Goal: Task Accomplishment & Management: Manage account settings

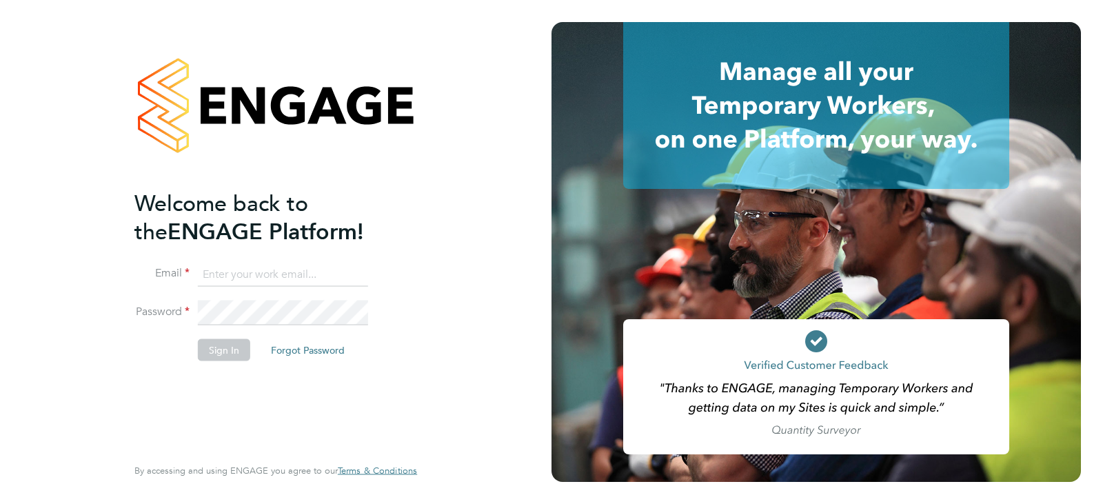
type input "queries@claremontconsulting.com"
click at [225, 363] on li "Sign In Forgot Password" at bounding box center [268, 357] width 269 height 36
click at [208, 351] on button "Sign In" at bounding box center [224, 350] width 52 height 22
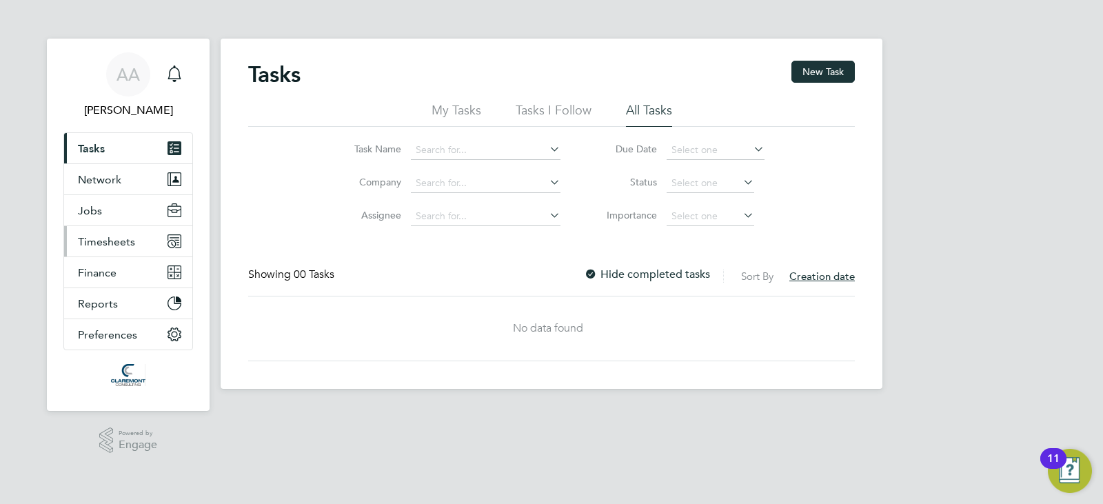
click at [117, 243] on span "Timesheets" at bounding box center [106, 241] width 57 height 13
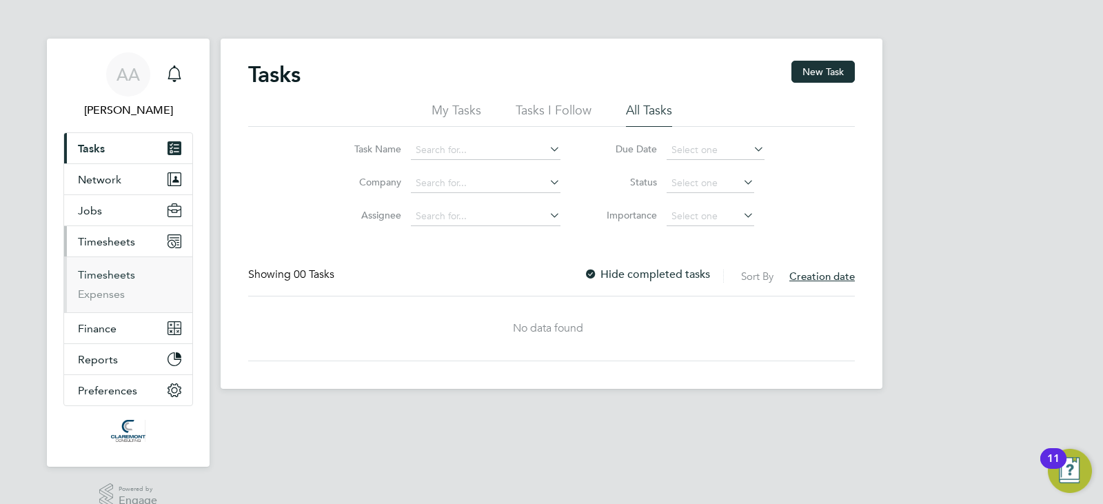
click at [115, 276] on link "Timesheets" at bounding box center [106, 274] width 57 height 13
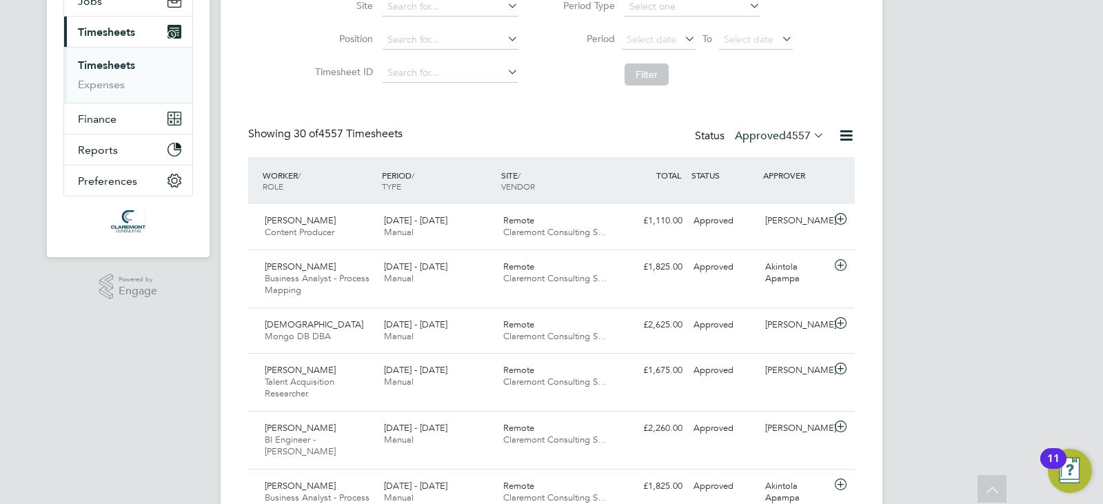
click at [778, 133] on label "Approved 4557" at bounding box center [780, 136] width 90 height 14
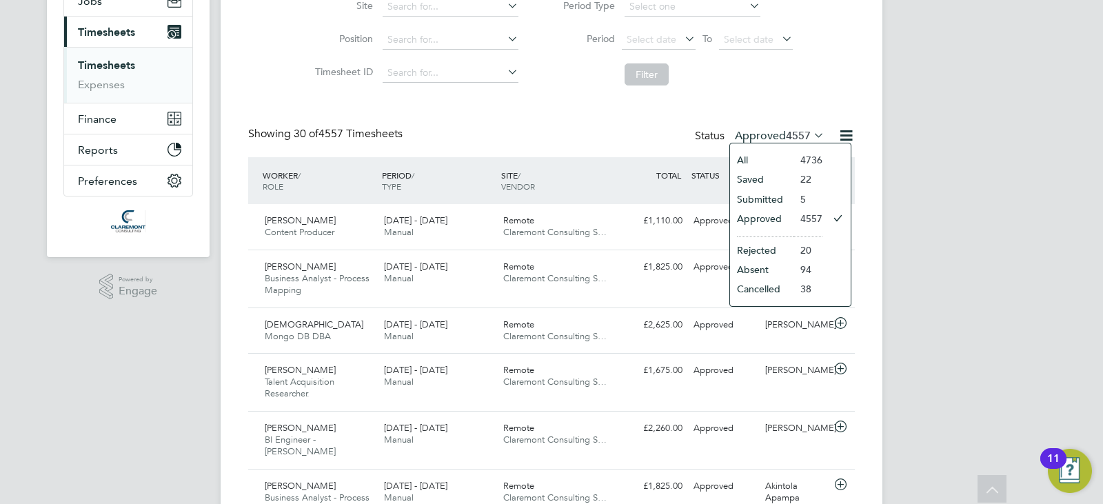
click at [778, 133] on label "Approved 4557" at bounding box center [780, 136] width 90 height 14
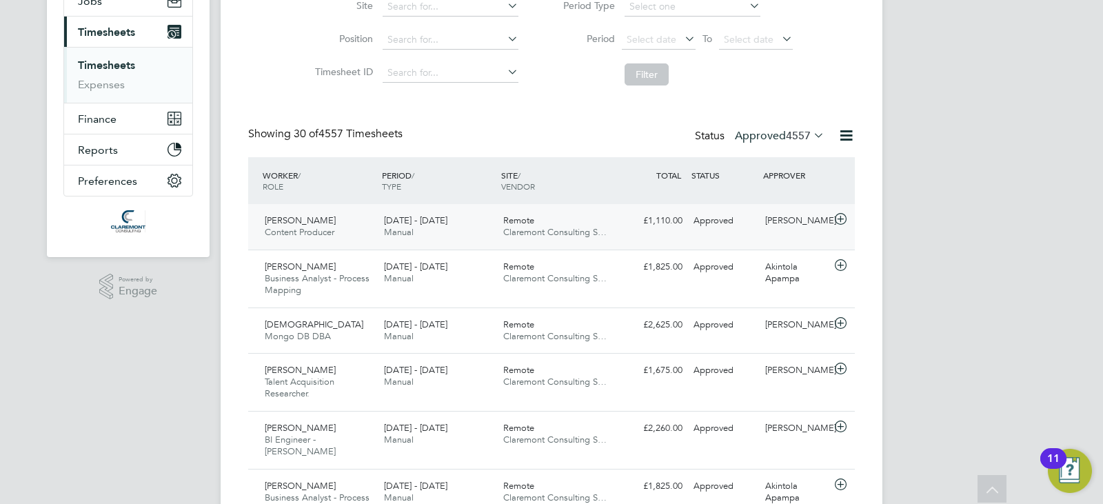
click at [618, 234] on div "Sam Dunn Content Producer 22 - 28 Sep 2025 22 - 28 Sep 2025 Manual Remote Clare…" at bounding box center [551, 227] width 607 height 46
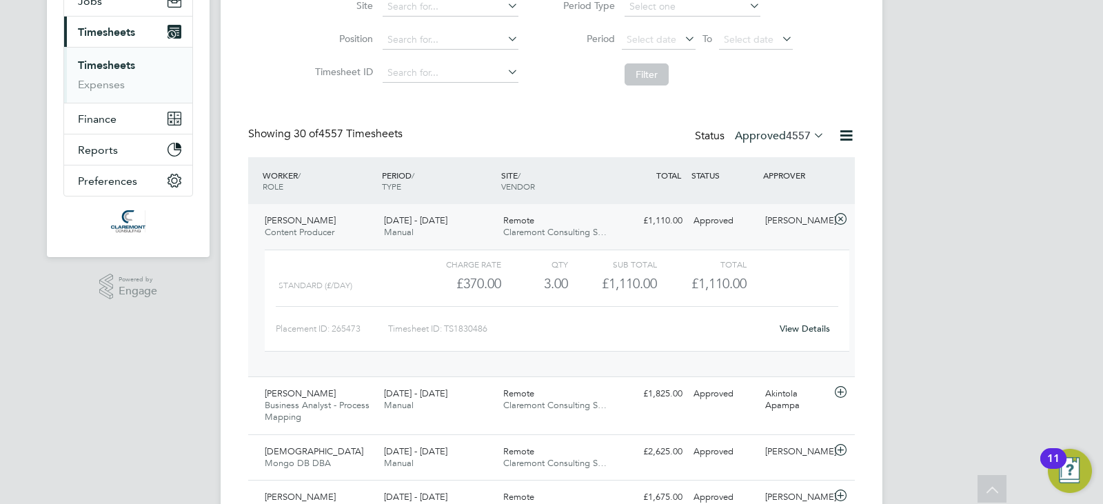
click at [453, 330] on div "Timesheet ID: TS1830486" at bounding box center [579, 329] width 383 height 22
copy div "TS1830486 View Details Ogheneochuko Itebu Business Analyst - Process Mapping 22…"
click at [809, 225] on div "[PERSON_NAME]" at bounding box center [796, 221] width 72 height 23
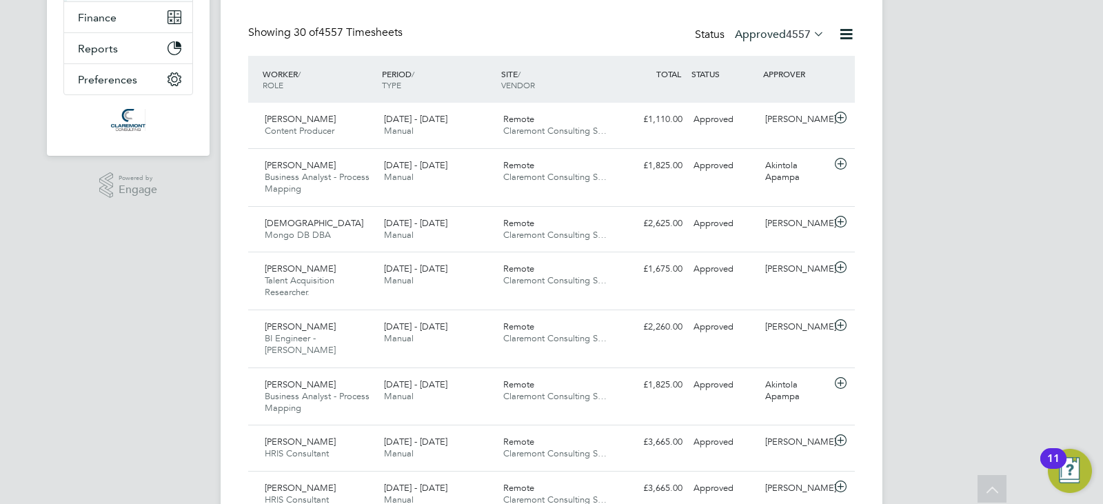
click at [774, 38] on label "Approved 4557" at bounding box center [780, 35] width 90 height 14
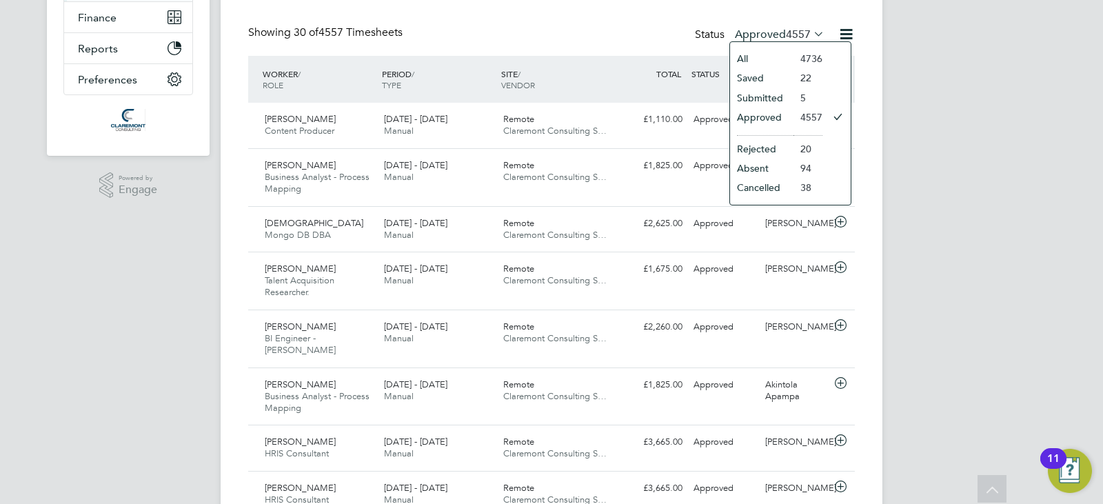
click at [762, 103] on li "Submitted" at bounding box center [761, 97] width 63 height 19
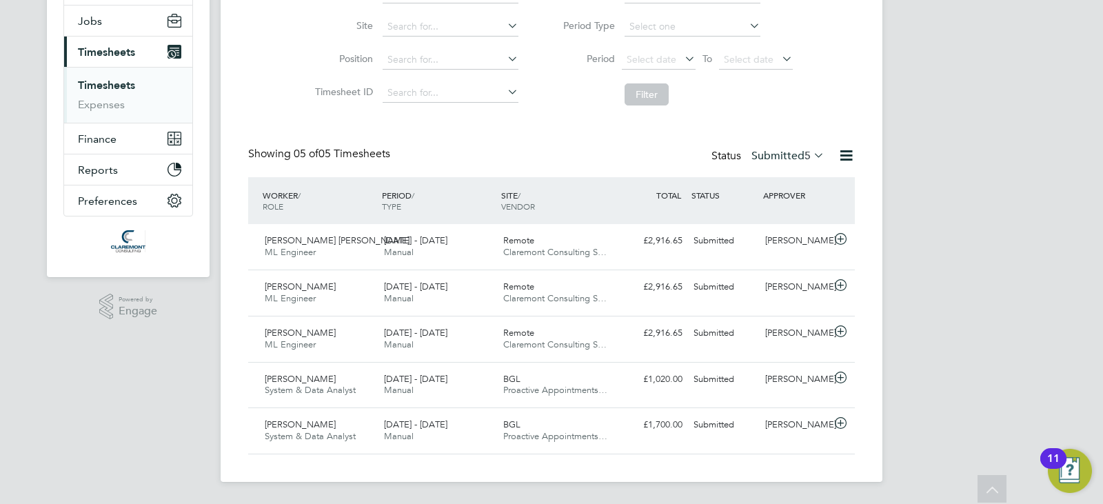
click at [780, 157] on label "Submitted 5" at bounding box center [787, 156] width 73 height 14
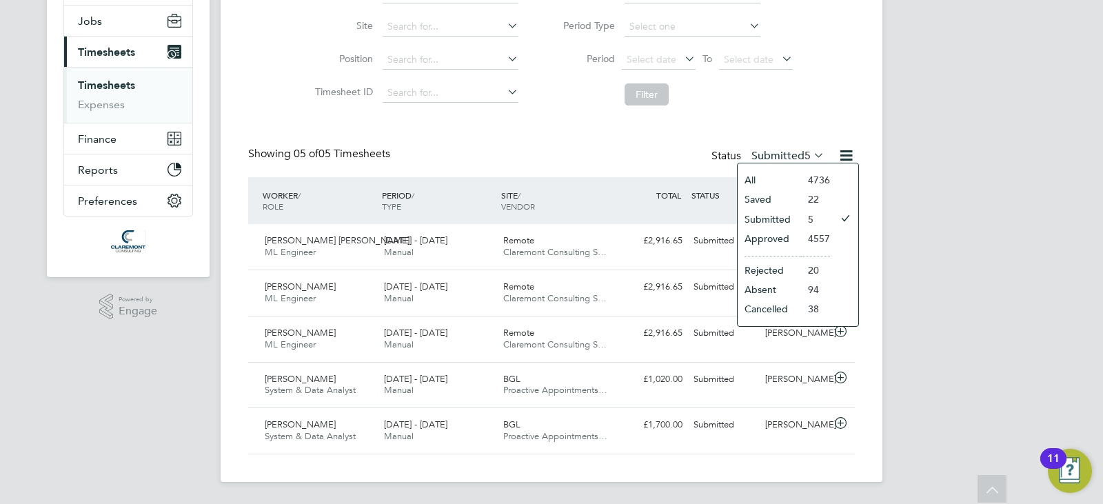
click at [771, 194] on li "Saved" at bounding box center [769, 199] width 63 height 19
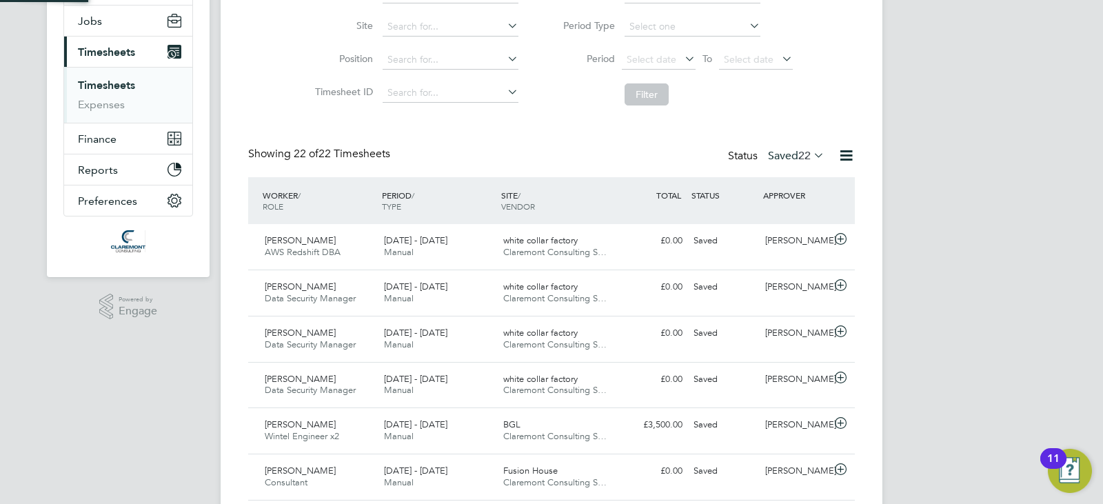
scroll to position [7, 7]
click at [777, 159] on label "Saved 22" at bounding box center [796, 156] width 57 height 14
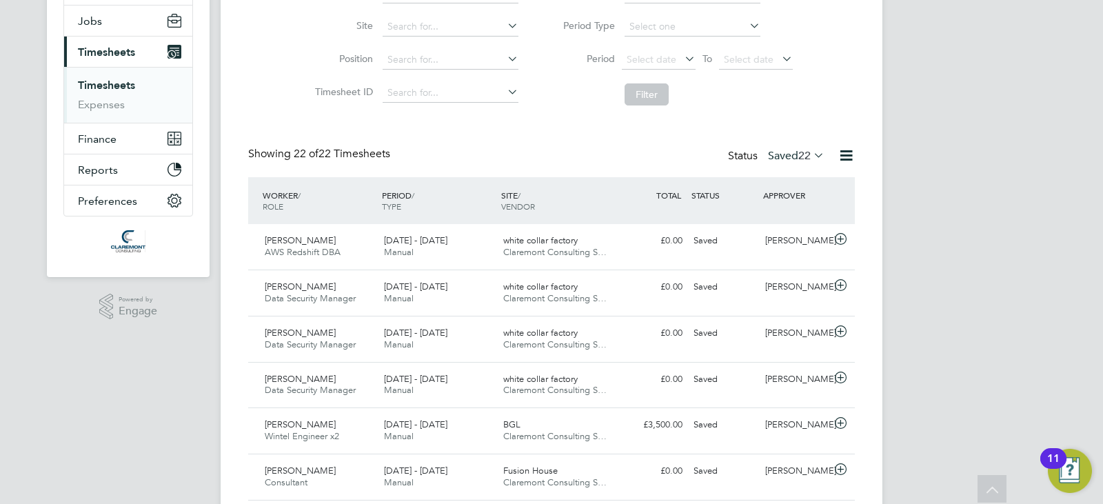
click at [782, 147] on div "Status Saved 22" at bounding box center [777, 156] width 99 height 19
click at [786, 158] on label "Saved 22" at bounding box center [796, 156] width 57 height 14
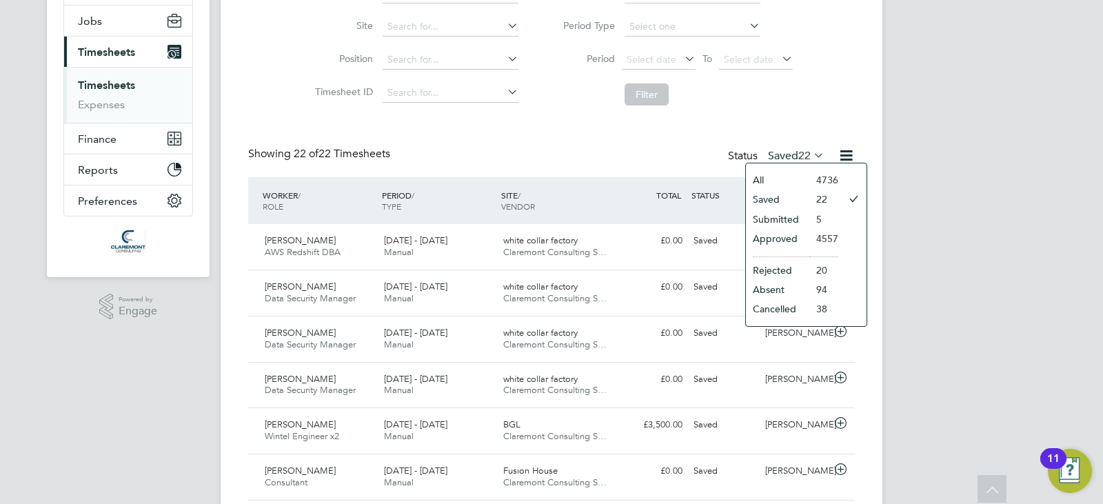
drag, startPoint x: 652, startPoint y: 181, endPoint x: 661, endPoint y: 185, distance: 10.5
click at [652, 181] on div "WORKER / ROLE WORKER / PERIOD PERIOD / TYPE SITE / VENDOR TOTAL TOTAL / STATUS …" at bounding box center [551, 200] width 607 height 47
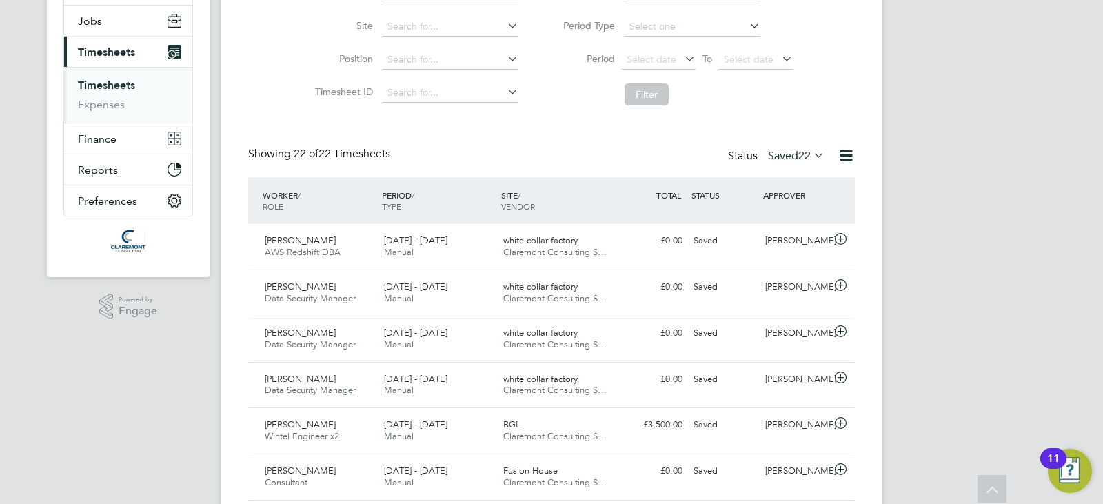
click at [799, 150] on span "22" at bounding box center [804, 156] width 12 height 14
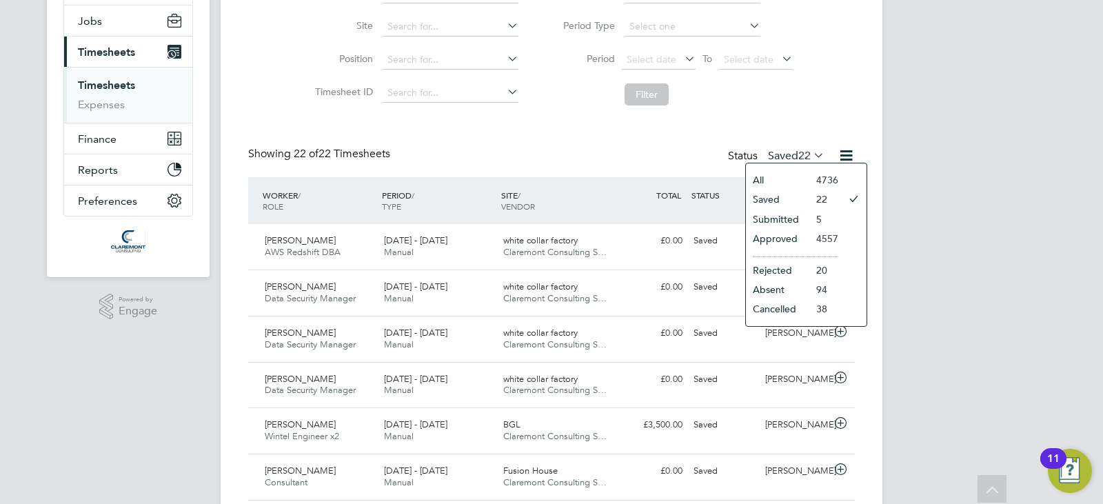
click at [778, 217] on li "Submitted" at bounding box center [777, 219] width 63 height 19
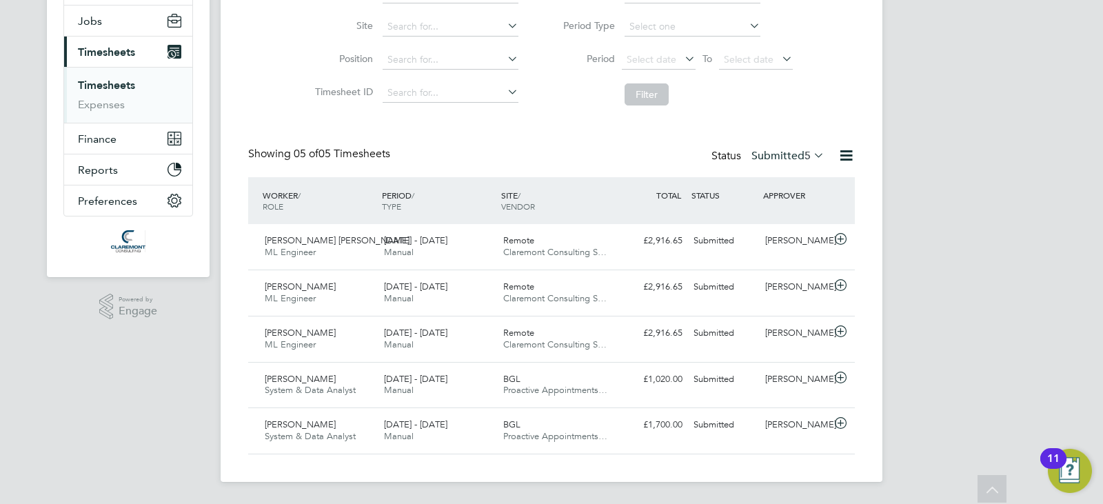
click at [971, 203] on div "AA Afzal Ahmed Notifications Applications: Tasks Network Team Members Businesse…" at bounding box center [551, 157] width 1103 height 694
click at [687, 257] on div "Rajesh Babu Udayakumar ML Engineer 22 - 28 Sep 2025 22 - 28 Sep 2025 Manual Rem…" at bounding box center [551, 247] width 607 height 46
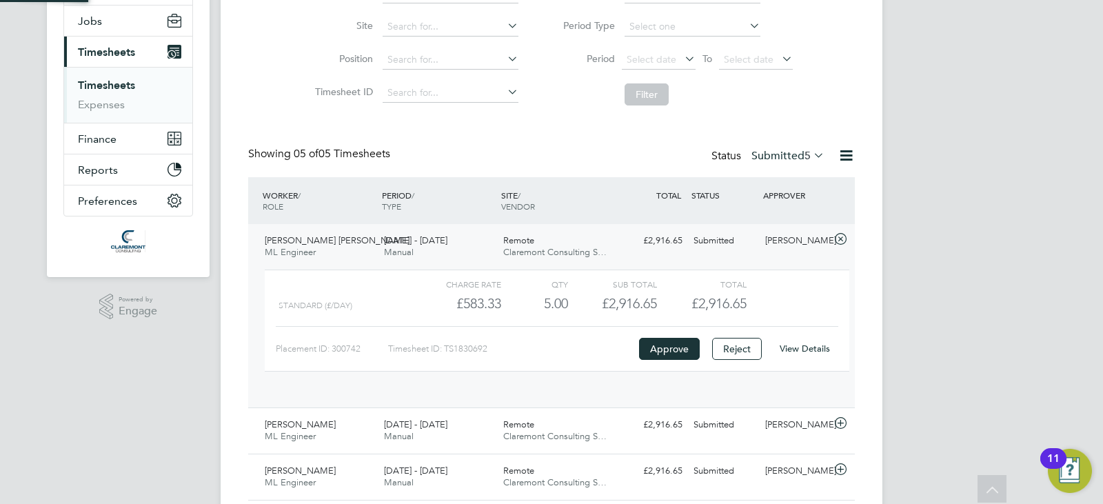
scroll to position [23, 134]
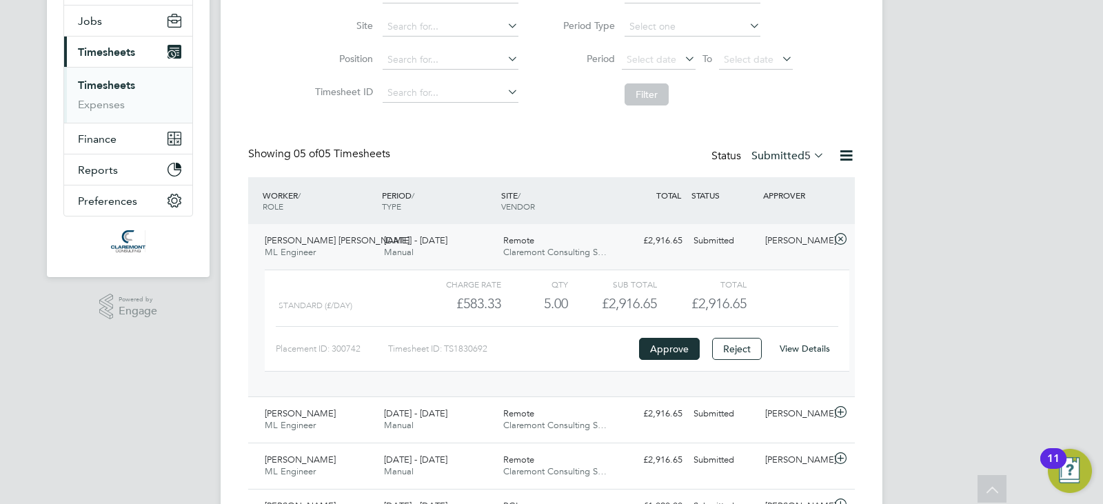
click at [685, 239] on div "£2,916.65 Submitted" at bounding box center [652, 241] width 72 height 23
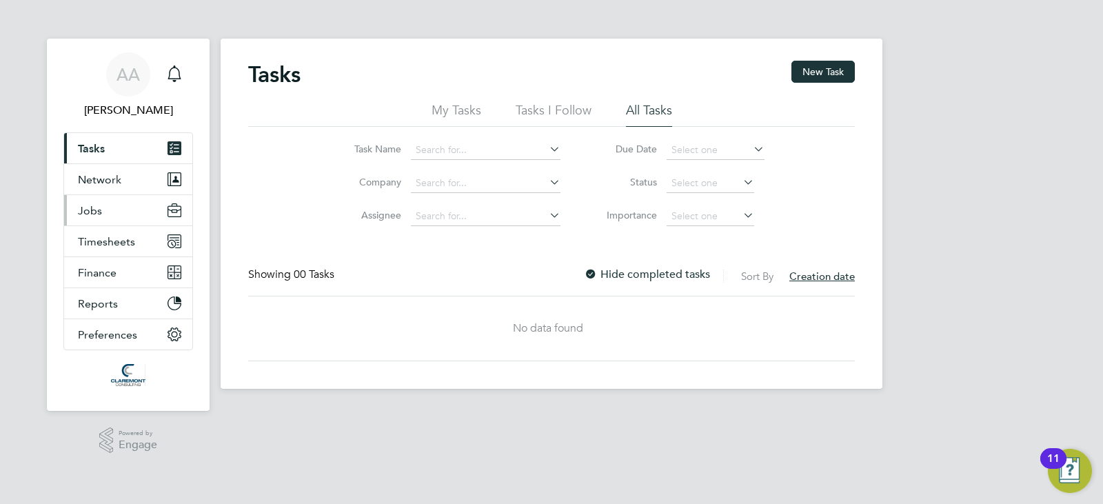
click at [117, 216] on button "Jobs" at bounding box center [128, 210] width 128 height 30
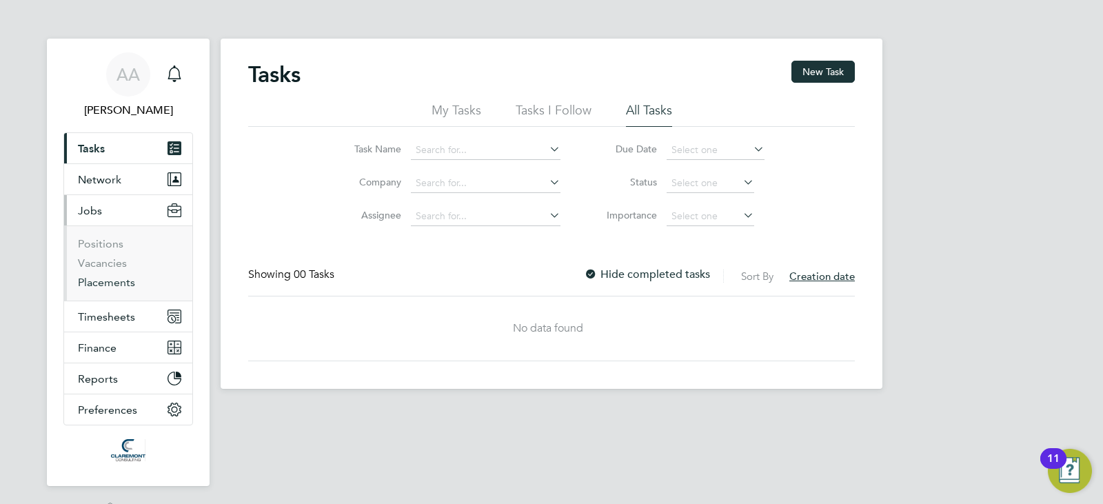
click at [123, 283] on link "Placements" at bounding box center [106, 282] width 57 height 13
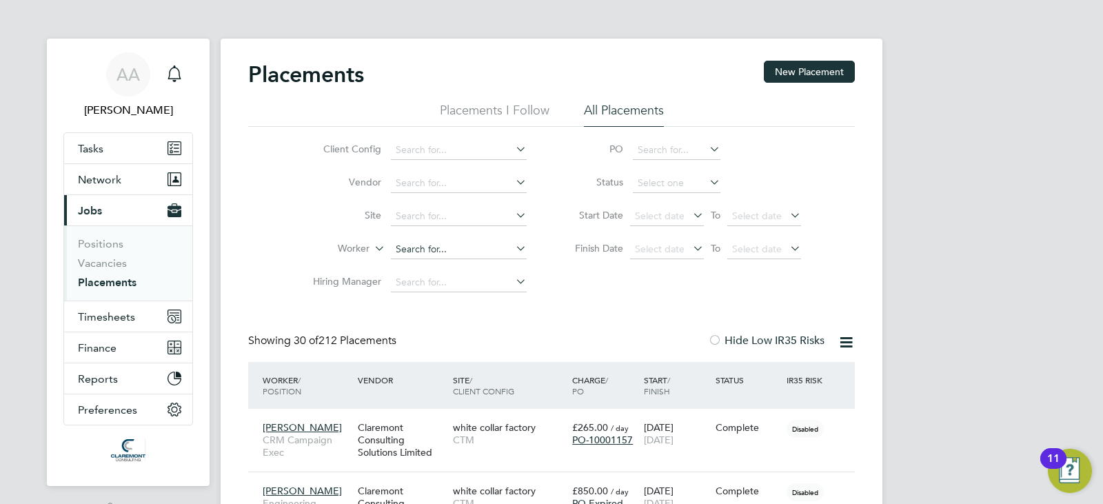
click at [434, 254] on input at bounding box center [459, 249] width 136 height 19
drag, startPoint x: 421, startPoint y: 252, endPoint x: 353, endPoint y: 249, distance: 67.6
click at [350, 245] on li "Worker tg" at bounding box center [414, 249] width 259 height 33
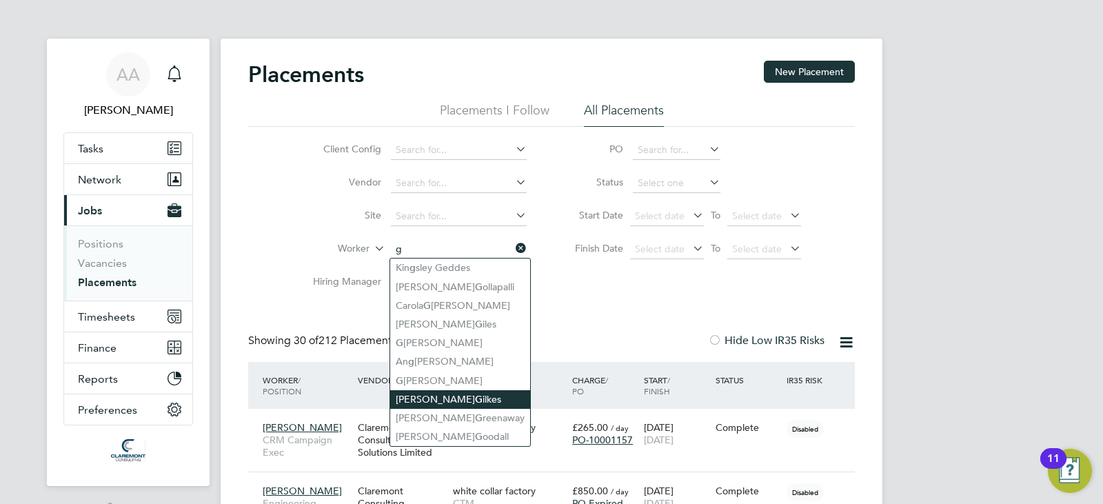
type input "g"
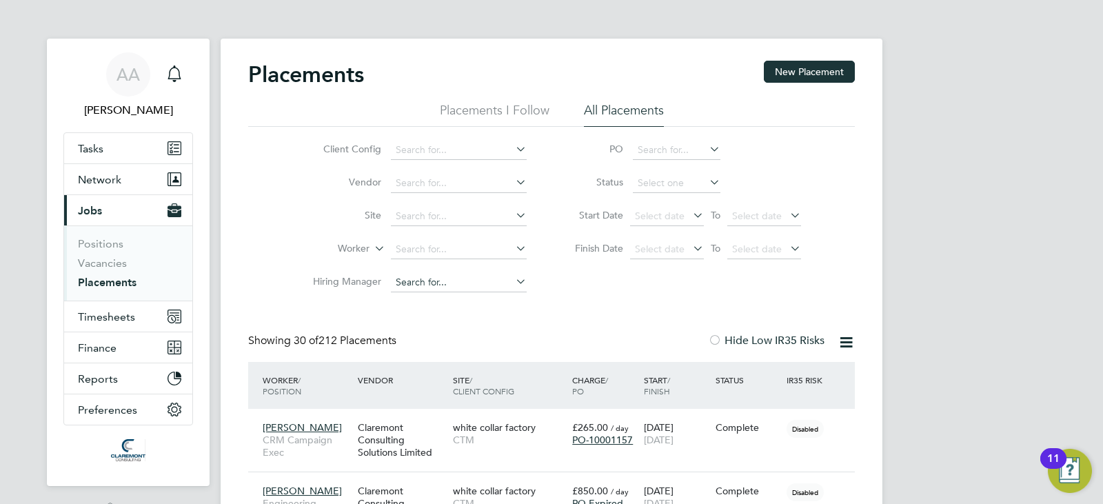
drag, startPoint x: 447, startPoint y: 385, endPoint x: 444, endPoint y: 279, distance: 105.5
click at [421, 249] on input at bounding box center [459, 249] width 136 height 19
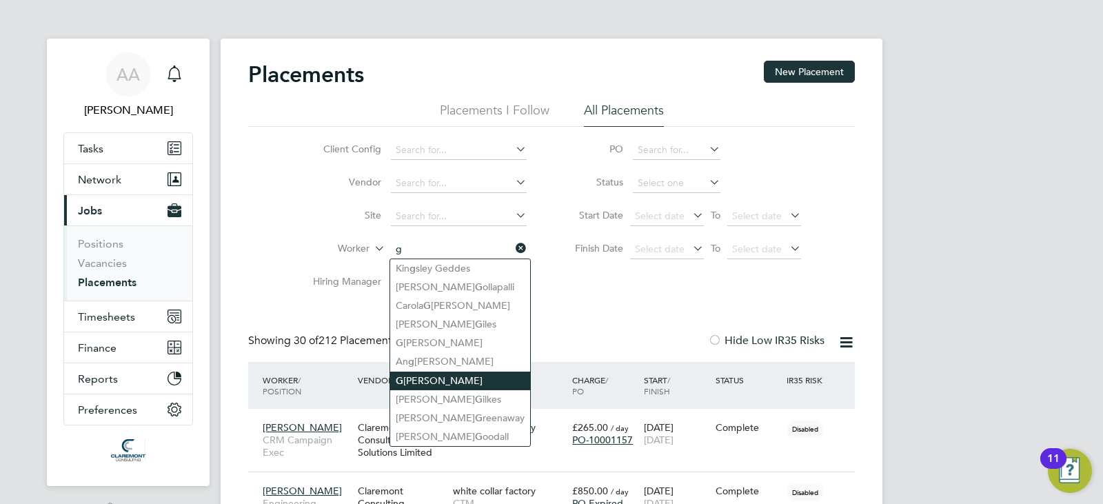
click at [438, 374] on li "G reg Kersey" at bounding box center [460, 381] width 140 height 19
type input "[PERSON_NAME]"
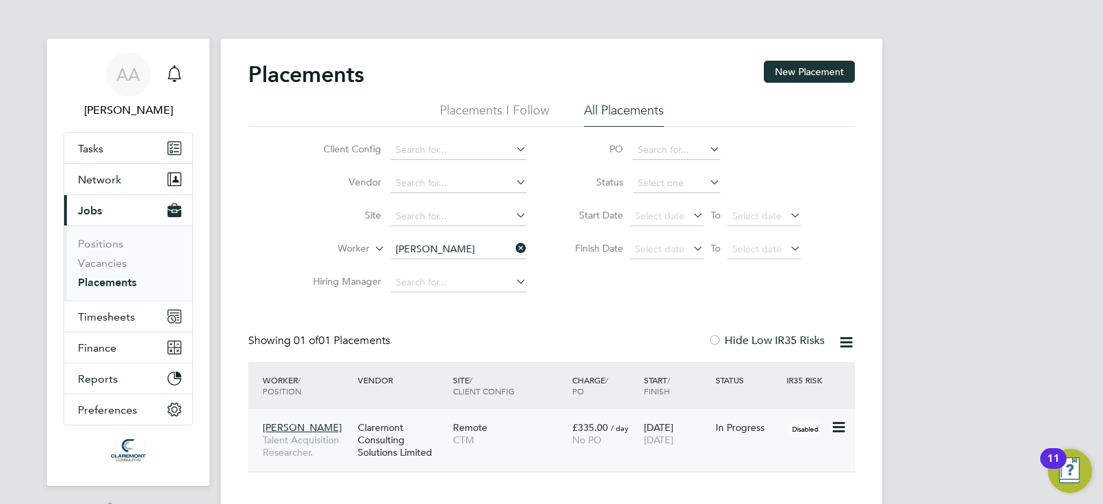
click at [458, 430] on span "Remote" at bounding box center [470, 427] width 34 height 12
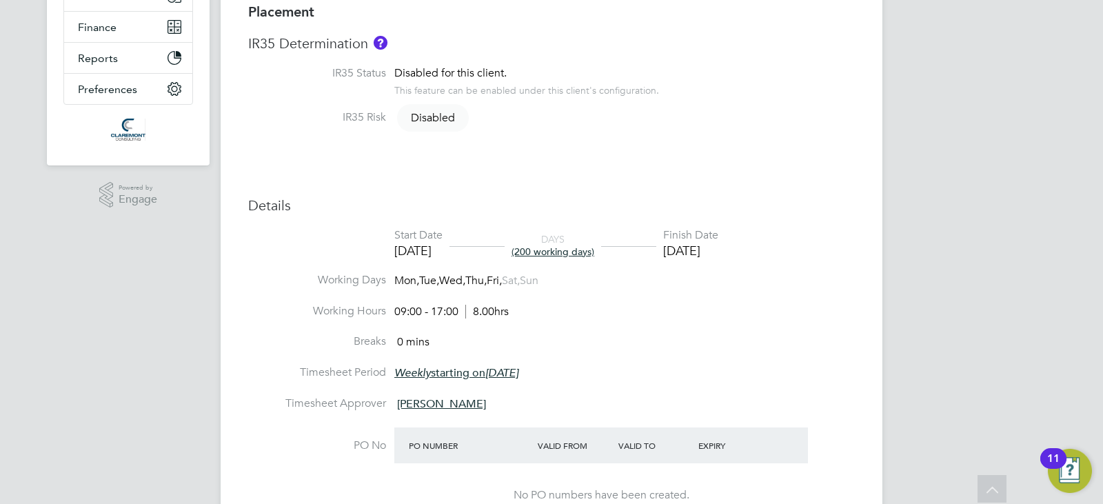
scroll to position [345, 0]
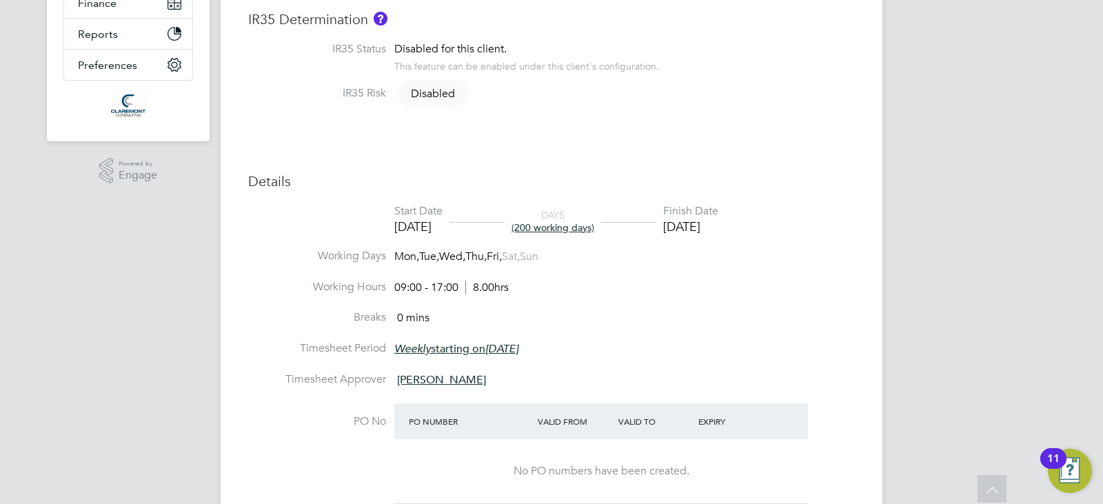
click at [643, 260] on li "Working Days Mon, Tue, Wed, Thu, Fri, Sat, Sun" at bounding box center [551, 264] width 607 height 31
click at [783, 269] on li "Working Days Mon, Tue, Wed, Thu, Fri, Sat, Sun" at bounding box center [551, 264] width 607 height 31
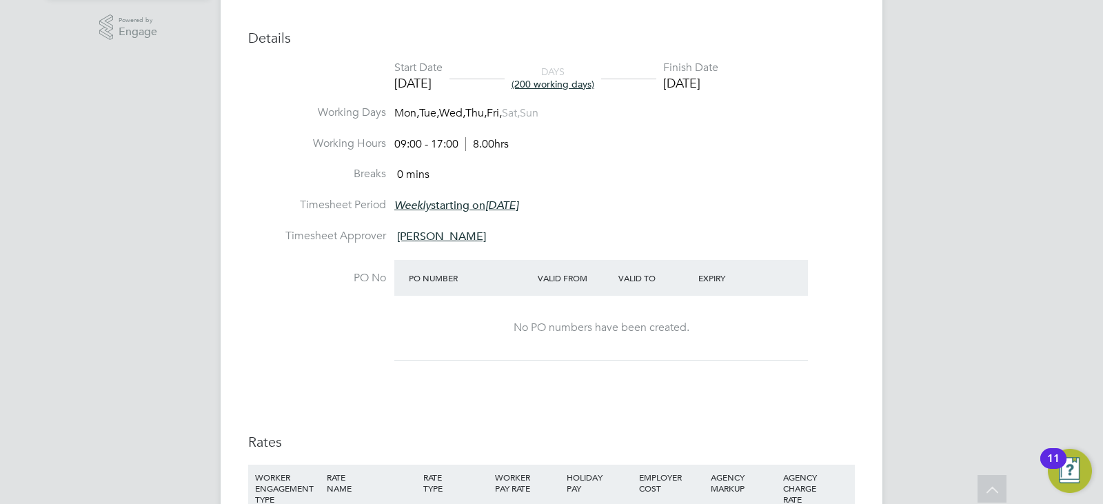
scroll to position [483, 0]
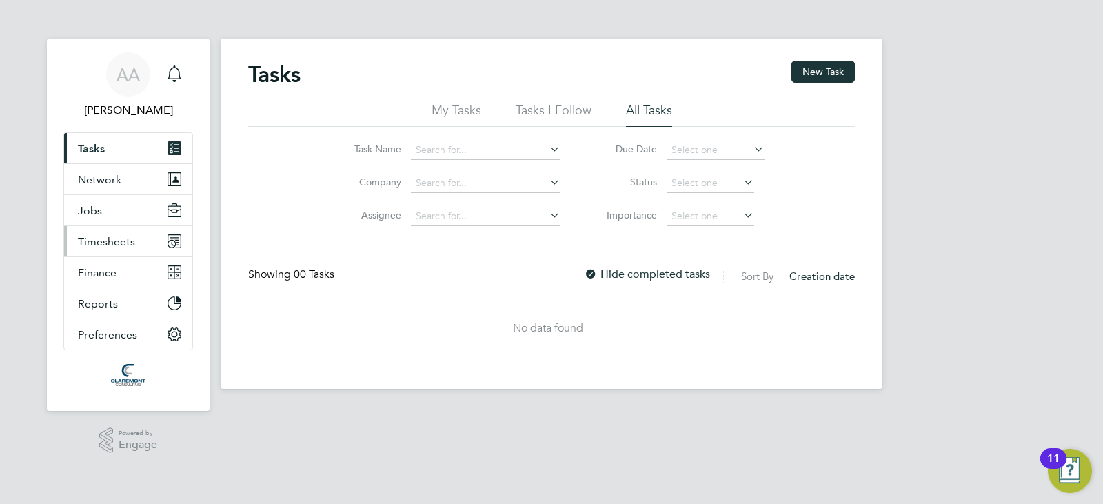
click at [112, 246] on span "Timesheets" at bounding box center [106, 241] width 57 height 13
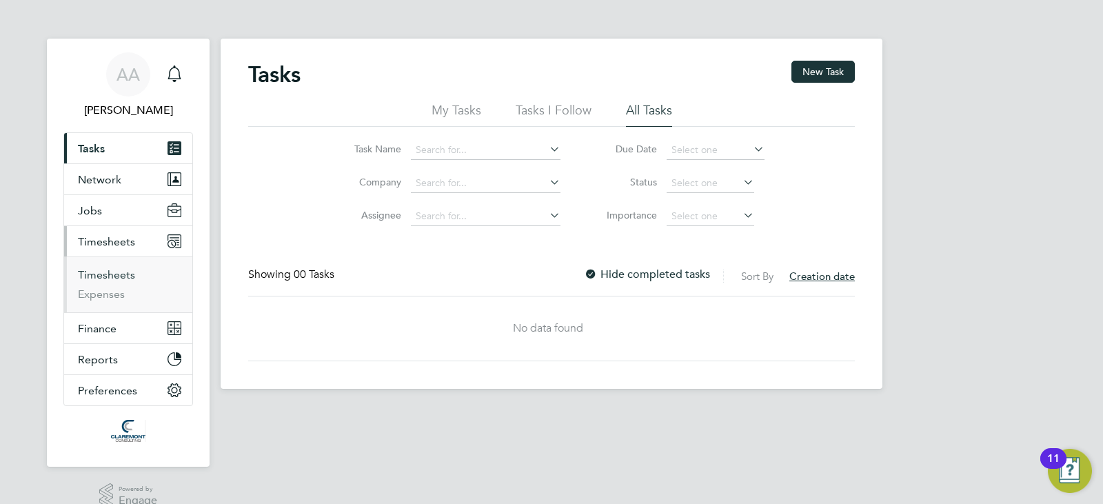
click at [121, 281] on link "Timesheets" at bounding box center [106, 274] width 57 height 13
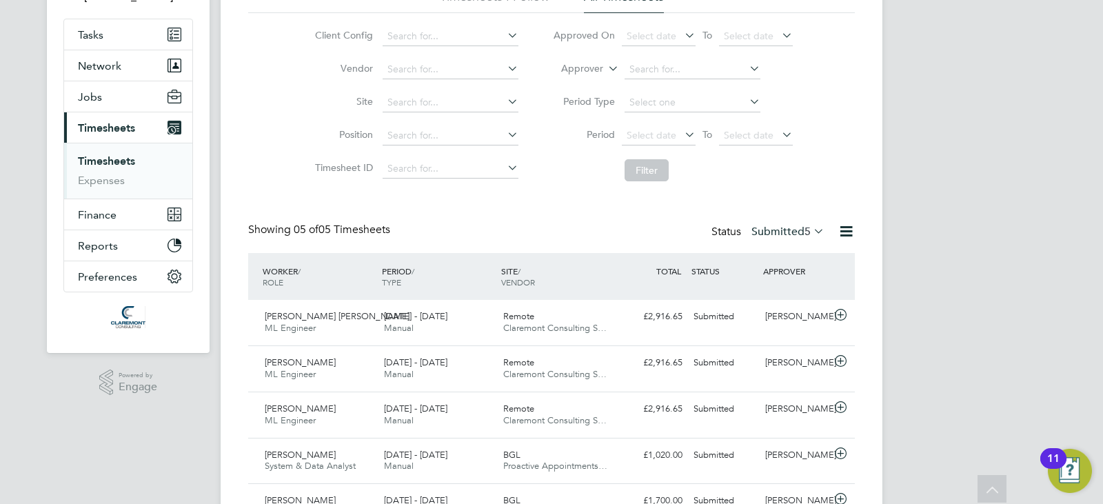
scroll to position [138, 0]
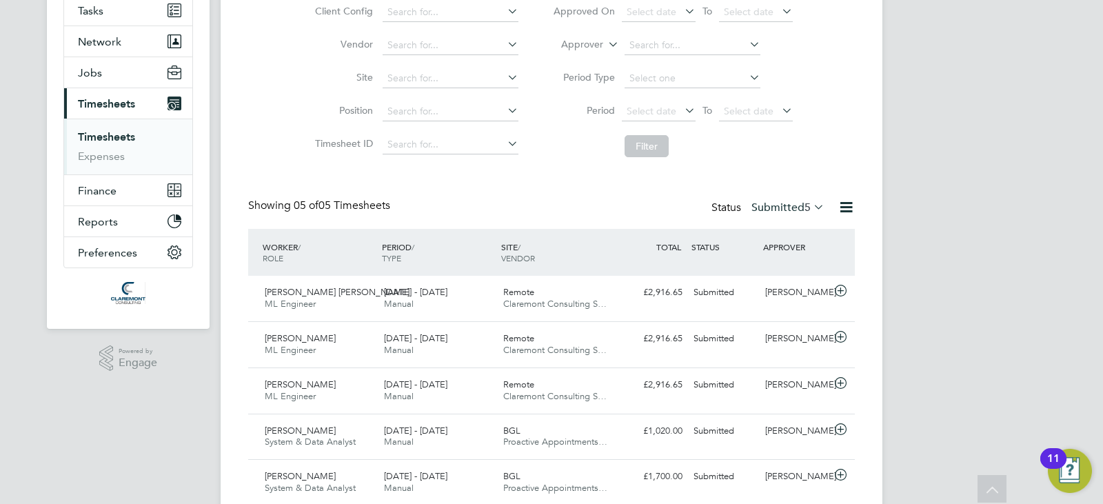
click at [751, 206] on label "Submitted 5" at bounding box center [787, 208] width 73 height 14
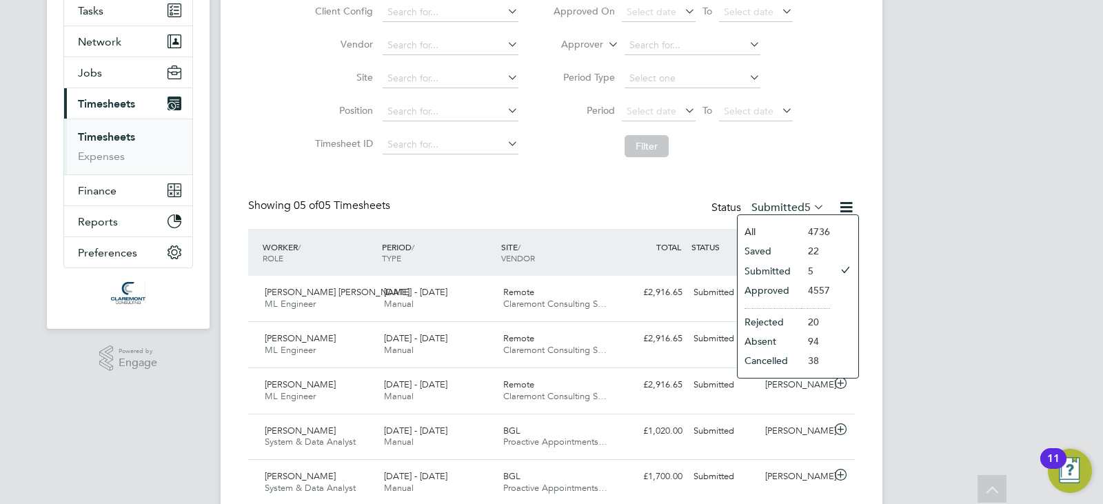
click at [779, 286] on li "Approved" at bounding box center [769, 290] width 63 height 19
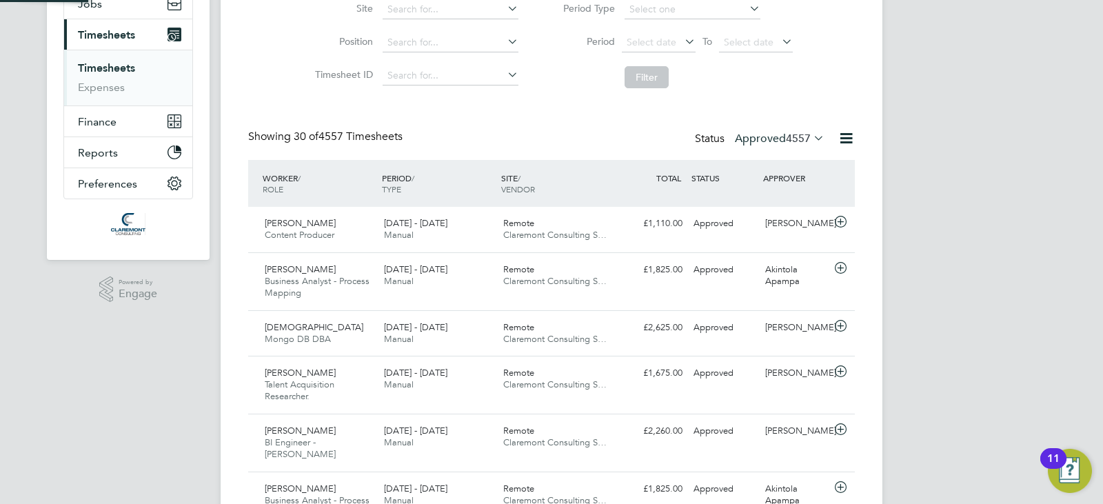
scroll to position [7, 7]
